Goal: Task Accomplishment & Management: Use online tool/utility

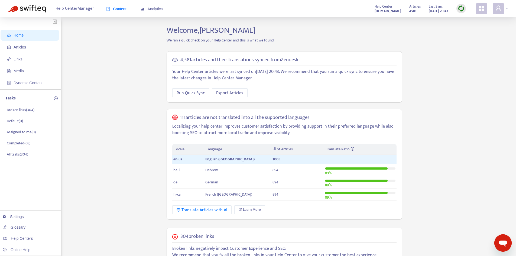
click at [100, 65] on div "Home Articles Links Media Dynamic Content Tasks Broken links ( 304 ) Default ( …" at bounding box center [258, 215] width 500 height 380
click at [43, 46] on span "Articles" at bounding box center [31, 47] width 48 height 11
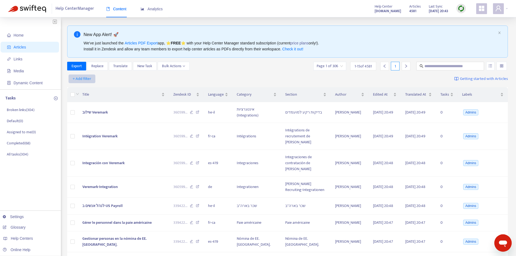
click at [88, 80] on span "+ Add filter" at bounding box center [82, 79] width 19 height 7
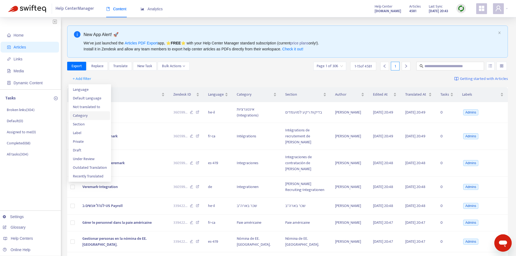
click at [92, 116] on span "Category" at bounding box center [90, 116] width 34 height 6
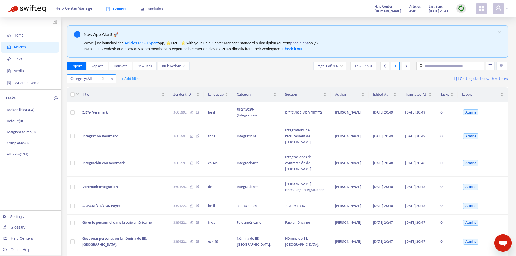
click at [86, 81] on div at bounding box center [85, 79] width 33 height 7
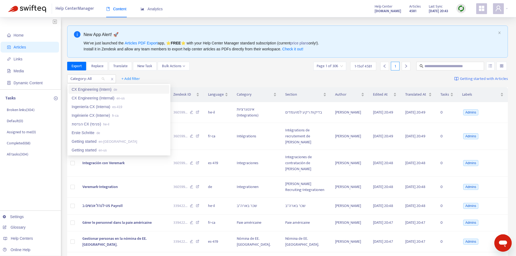
click at [278, 66] on div "Export Replace Translate New Task Bulk Actions Page 1 of 306 1 - 15 of 4581 1" at bounding box center [287, 66] width 441 height 9
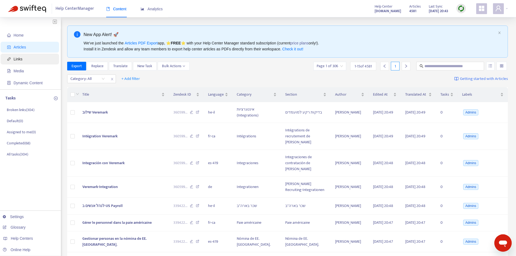
click at [30, 61] on span "Links" at bounding box center [31, 59] width 48 height 11
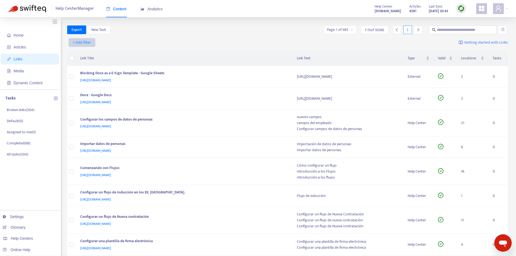
click at [83, 41] on span "+ Add filter" at bounding box center [82, 42] width 19 height 7
click at [81, 61] on span "Category" at bounding box center [82, 62] width 18 height 6
click at [88, 43] on div at bounding box center [85, 42] width 33 height 7
click at [210, 40] on div "Category: All + Add filter Getting started with Links" at bounding box center [287, 43] width 441 height 15
click at [78, 29] on span "Export" at bounding box center [77, 30] width 10 height 6
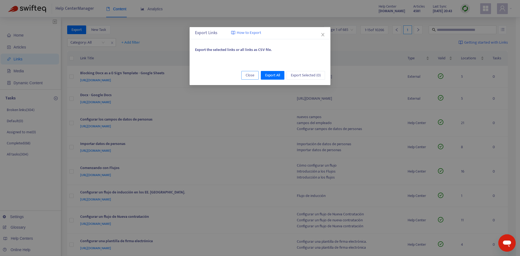
click at [247, 74] on span "Close" at bounding box center [250, 75] width 9 height 6
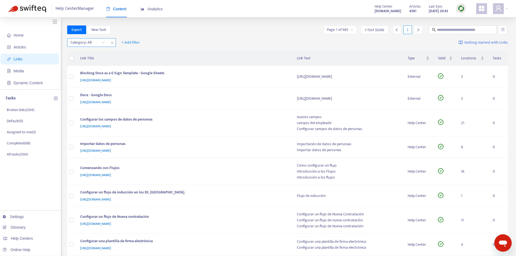
click at [112, 42] on icon "close" at bounding box center [112, 42] width 3 height 3
click at [76, 42] on span "+ Add filter" at bounding box center [82, 42] width 19 height 7
click at [85, 55] on span "Language" at bounding box center [82, 53] width 18 height 6
click at [129, 41] on span "+ Add filter" at bounding box center [130, 42] width 19 height 7
click at [137, 54] on span "Category" at bounding box center [131, 53] width 18 height 6
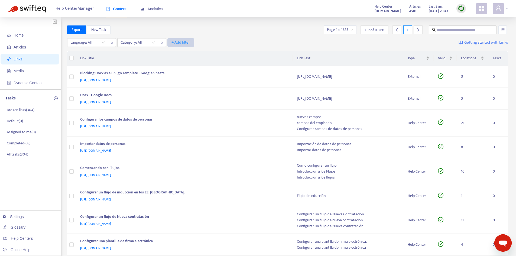
click at [180, 41] on span "+ Add filter" at bounding box center [180, 42] width 19 height 7
click at [186, 63] on span "Valid" at bounding box center [181, 62] width 18 height 6
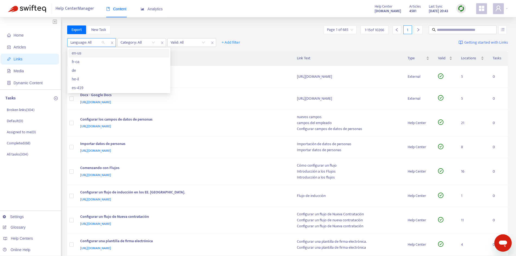
click at [95, 43] on div at bounding box center [85, 42] width 33 height 7
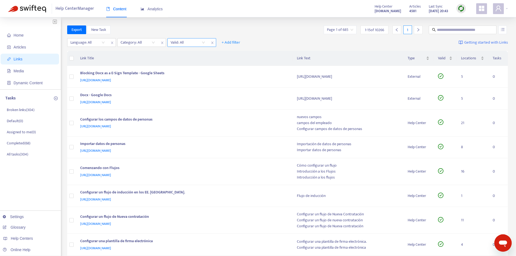
click at [213, 43] on icon "close" at bounding box center [212, 42] width 3 height 3
click at [183, 44] on span "+ Add filter" at bounding box center [180, 42] width 19 height 7
click at [181, 79] on span "Draft" at bounding box center [181, 79] width 18 height 6
click at [105, 44] on div "Language: All" at bounding box center [87, 42] width 40 height 8
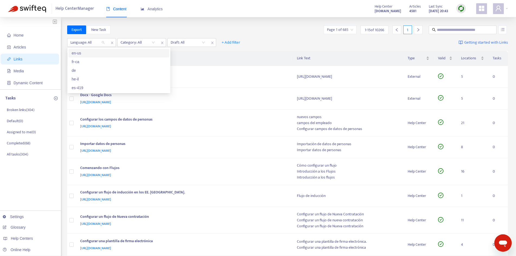
drag, startPoint x: 95, startPoint y: 53, endPoint x: 103, endPoint y: 54, distance: 8.8
click at [95, 53] on div "en-us" at bounding box center [119, 53] width 94 height 6
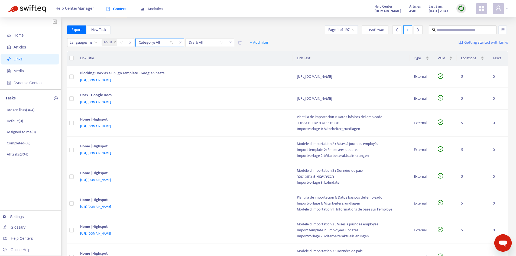
click at [163, 39] on div at bounding box center [153, 42] width 33 height 7
click at [183, 21] on div "Home Articles Links Media Dynamic Content Tasks Broken links ( 304 ) Default ( …" at bounding box center [258, 252] width 516 height 471
click at [268, 42] on span "+ Add filter" at bounding box center [259, 42] width 19 height 7
click at [263, 62] on span "Valid" at bounding box center [259, 62] width 18 height 6
click at [254, 44] on input "search" at bounding box center [256, 42] width 34 height 8
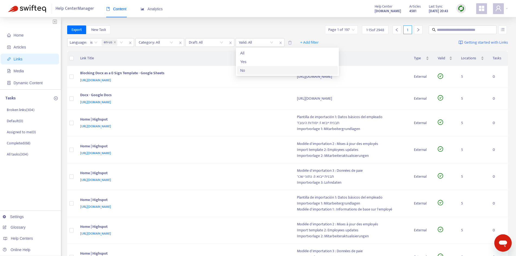
click at [258, 70] on div "No" at bounding box center [287, 70] width 94 height 6
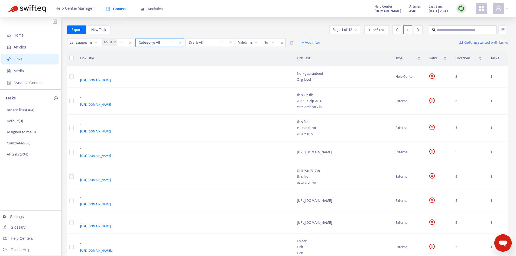
click at [165, 44] on div at bounding box center [153, 42] width 33 height 7
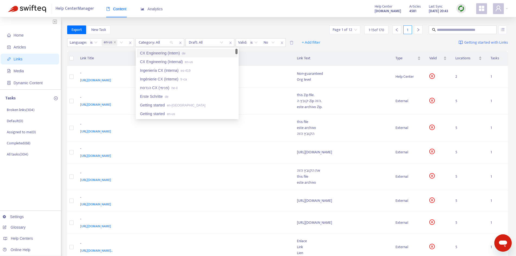
click at [207, 23] on div "Home Articles Links Media Dynamic Content Tasks Broken links ( 304 ) Default ( …" at bounding box center [258, 247] width 516 height 461
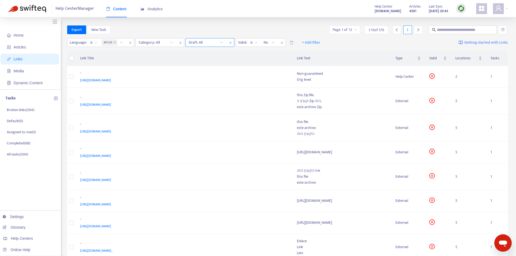
click at [215, 43] on input "search" at bounding box center [206, 42] width 34 height 8
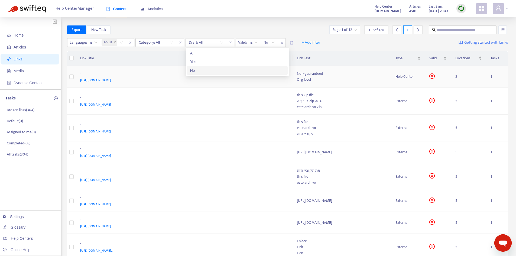
click at [216, 69] on div "No" at bounding box center [237, 70] width 94 height 6
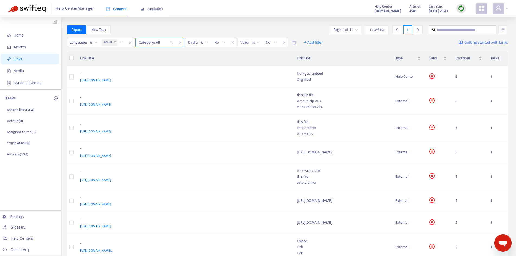
click at [164, 44] on div at bounding box center [153, 42] width 33 height 7
click at [179, 25] on div "Home Articles Links Media Dynamic Content Tasks Broken links ( 304 ) Default ( …" at bounding box center [258, 247] width 516 height 461
click at [315, 43] on span "+ Add filter" at bounding box center [313, 42] width 19 height 7
click at [317, 53] on span "Section" at bounding box center [314, 53] width 18 height 6
click at [160, 44] on div at bounding box center [153, 42] width 33 height 7
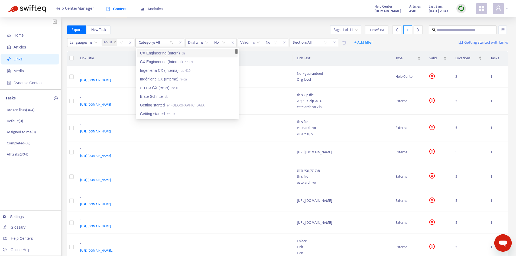
click at [177, 25] on div "Home Articles Links Media Dynamic Content Tasks Broken links ( 304 ) Default ( …" at bounding box center [258, 247] width 516 height 461
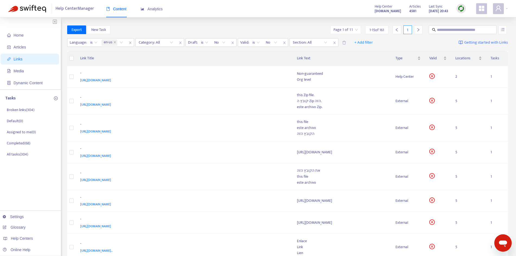
click at [172, 59] on th "Link Title" at bounding box center [184, 58] width 217 height 15
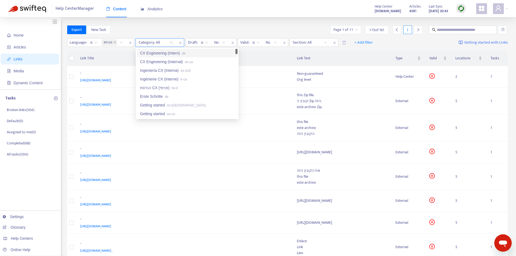
click at [166, 42] on div at bounding box center [153, 42] width 33 height 7
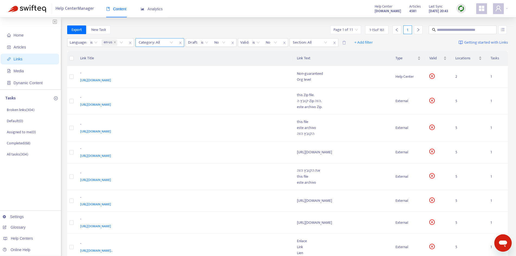
click at [148, 43] on div at bounding box center [153, 42] width 33 height 7
click at [163, 43] on div at bounding box center [153, 42] width 33 height 7
drag, startPoint x: 154, startPoint y: 38, endPoint x: 156, endPoint y: 44, distance: 7.3
click at [154, 37] on div "Language : is en-us Category: All Draft : is No Valid : is No Section: All + Ad…" at bounding box center [287, 43] width 441 height 15
click at [156, 40] on div at bounding box center [153, 42] width 33 height 7
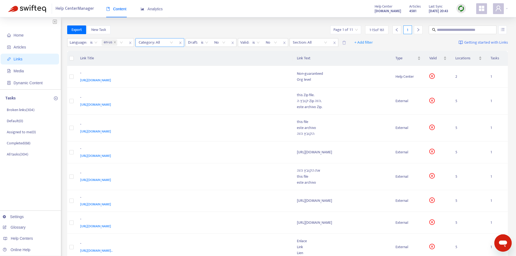
click at [170, 43] on div "Category: All" at bounding box center [156, 42] width 40 height 8
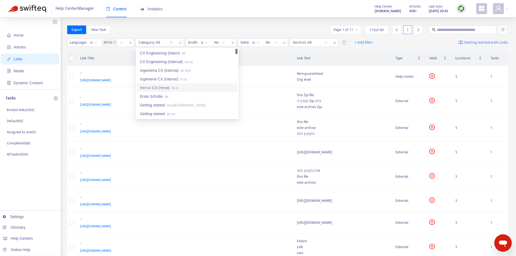
scroll to position [81, 0]
click at [185, 84] on div "Serie de dominio es-419" at bounding box center [187, 85] width 94 height 6
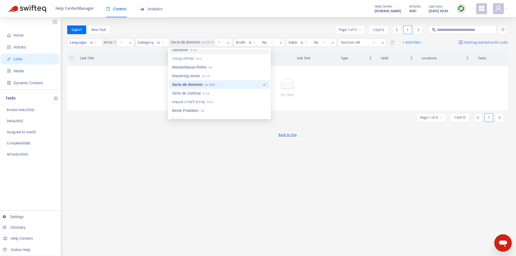
click at [232, 21] on div "Home Articles Links Media Dynamic Content Tasks Broken links ( 304 ) Default ( …" at bounding box center [258, 179] width 516 height 325
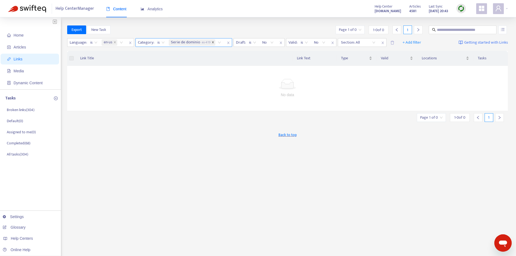
click at [213, 41] on span at bounding box center [213, 42] width 3 height 7
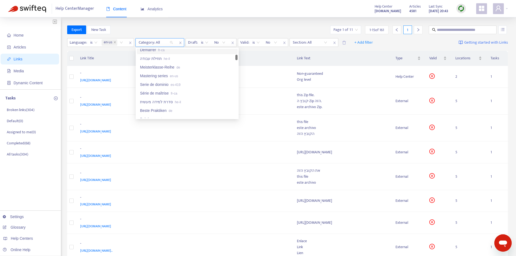
click at [172, 41] on div "Category: All" at bounding box center [156, 42] width 40 height 8
click at [204, 54] on div "CX Engineering (Intern) de" at bounding box center [187, 53] width 94 height 6
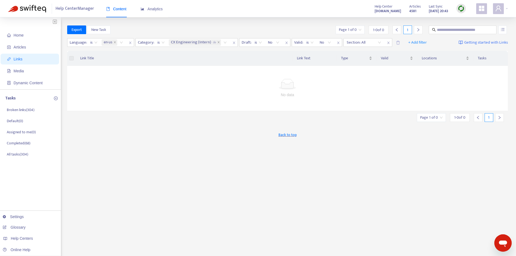
click at [121, 64] on th "Link Title" at bounding box center [184, 58] width 217 height 15
click at [218, 43] on icon "close" at bounding box center [219, 42] width 2 height 2
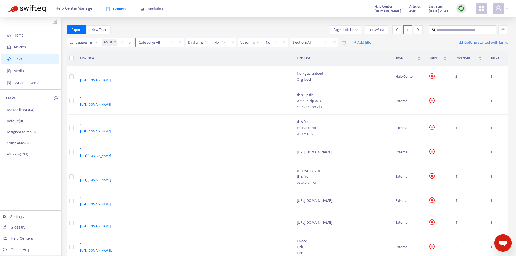
click at [168, 43] on div at bounding box center [153, 42] width 33 height 7
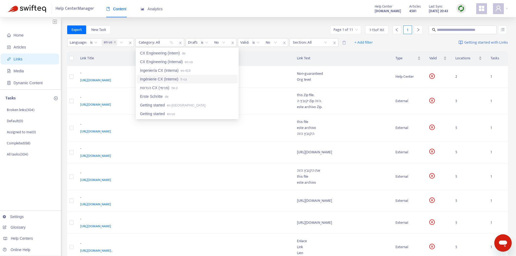
scroll to position [27, 0]
click at [173, 79] on span "en-[GEOGRAPHIC_DATA]" at bounding box center [186, 78] width 38 height 4
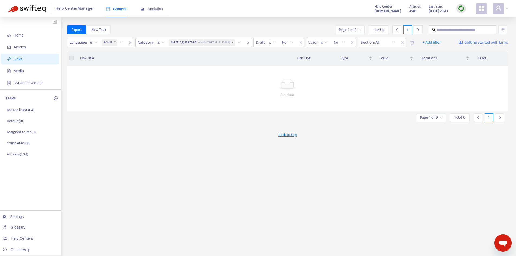
click at [195, 131] on div "Back to top" at bounding box center [287, 135] width 441 height 14
click at [232, 43] on icon "close" at bounding box center [233, 42] width 2 height 2
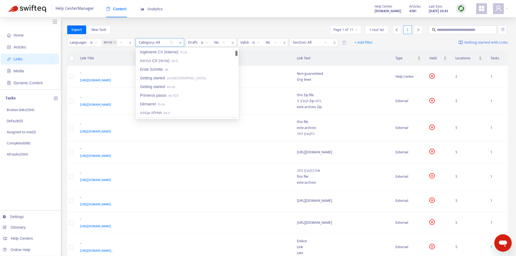
click at [169, 42] on div at bounding box center [153, 42] width 33 height 7
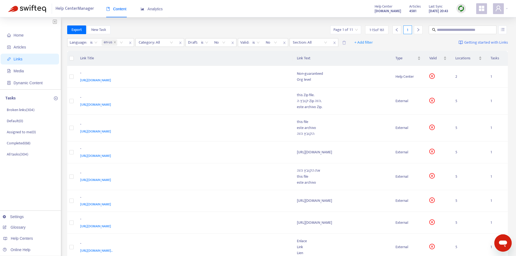
click at [265, 62] on th "Link Title" at bounding box center [184, 58] width 217 height 15
